Goal: Transaction & Acquisition: Purchase product/service

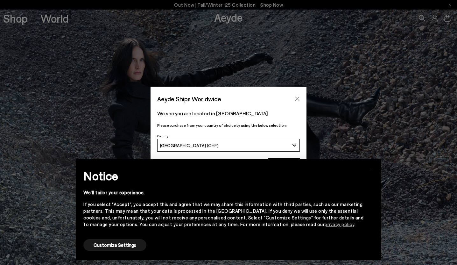
click at [295, 98] on icon "Close" at bounding box center [297, 98] width 5 height 5
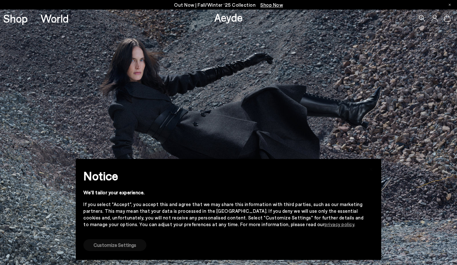
click at [120, 244] on button "Customize Settings" at bounding box center [114, 245] width 63 height 12
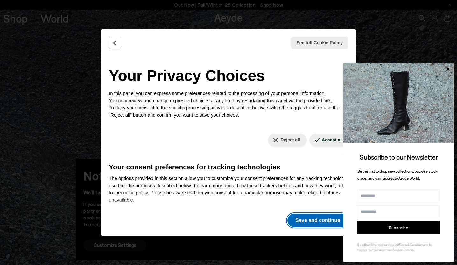
click at [317, 215] on button "Save and continue" at bounding box center [317, 219] width 61 height 13
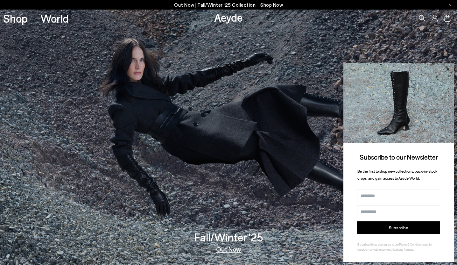
click at [449, 68] on icon at bounding box center [447, 68] width 3 height 3
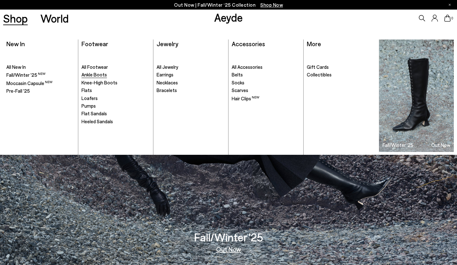
click at [95, 73] on span "Ankle Boots" at bounding box center [93, 75] width 25 height 6
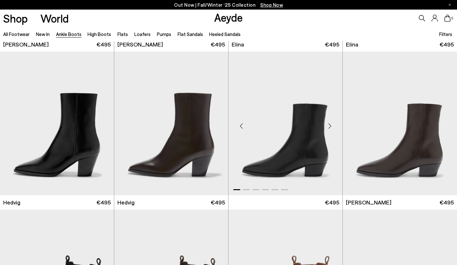
scroll to position [185, 0]
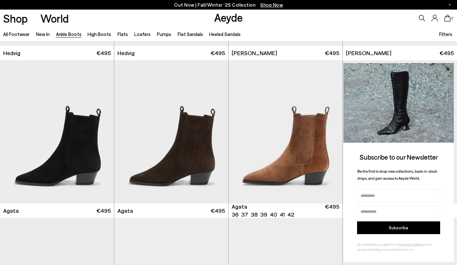
scroll to position [295, 0]
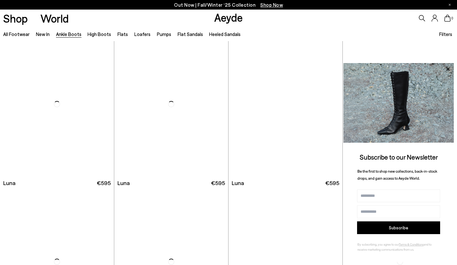
scroll to position [1897, 0]
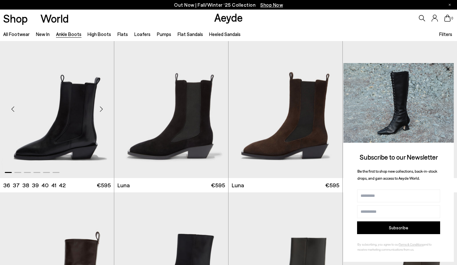
click at [85, 137] on img "1 / 6" at bounding box center [57, 106] width 114 height 143
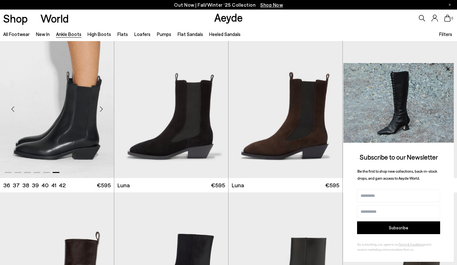
click at [85, 137] on img "6 / 6" at bounding box center [57, 106] width 114 height 143
